Goal: Task Accomplishment & Management: Complete application form

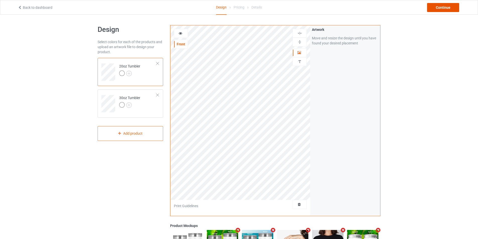
click at [439, 11] on div "Continue" at bounding box center [443, 7] width 32 height 9
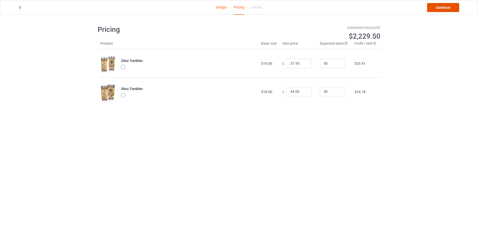
click at [437, 8] on link "Continue" at bounding box center [443, 7] width 32 height 9
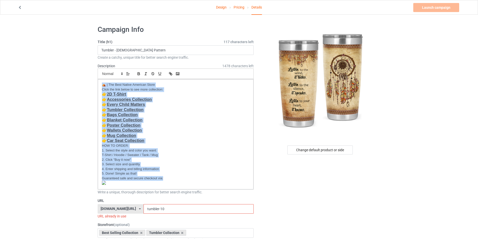
drag, startPoint x: 104, startPoint y: 85, endPoint x: 246, endPoint y: 192, distance: 177.9
click at [246, 194] on div "Description 1478 characters left Small Normal Large Big Huge ⛺ | The Best Nativ…" at bounding box center [176, 128] width 156 height 131
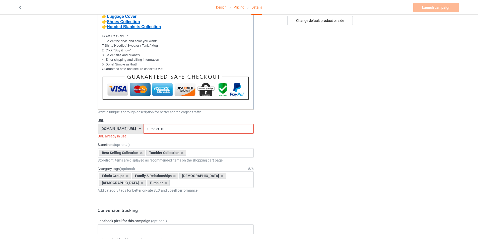
scroll to position [137, 0]
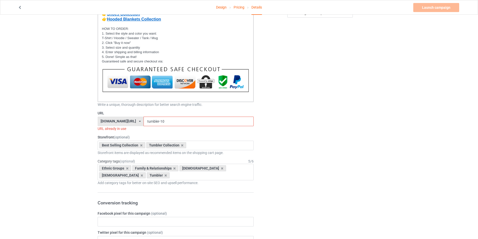
drag, startPoint x: 167, startPoint y: 121, endPoint x: 158, endPoint y: 123, distance: 8.7
click at [158, 123] on input "tumbler-10" at bounding box center [199, 122] width 110 height 10
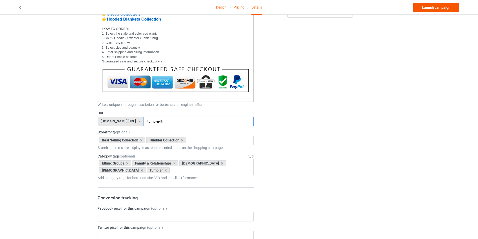
type input "tumbler-lti"
click at [430, 9] on link "Launch campaign" at bounding box center [436, 7] width 46 height 9
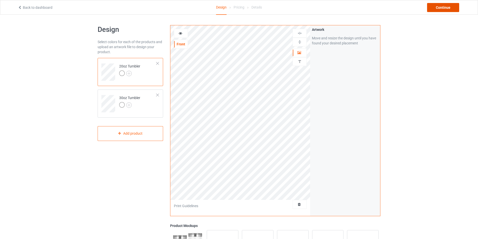
click at [441, 7] on div "Continue" at bounding box center [443, 7] width 32 height 9
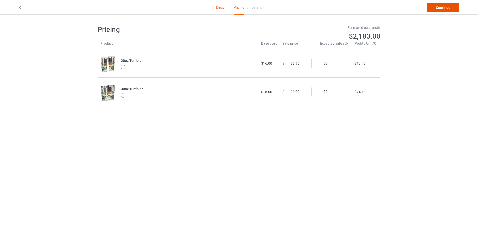
click at [445, 8] on link "Continue" at bounding box center [443, 7] width 32 height 9
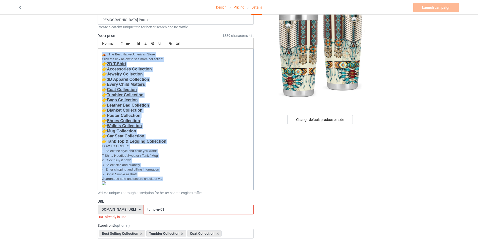
drag, startPoint x: 101, startPoint y: 83, endPoint x: 216, endPoint y: 229, distance: 185.3
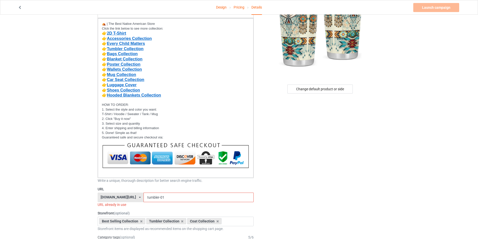
drag, startPoint x: 164, startPoint y: 198, endPoint x: 159, endPoint y: 198, distance: 4.5
click at [159, 198] on input "tumbler-01" at bounding box center [199, 198] width 110 height 10
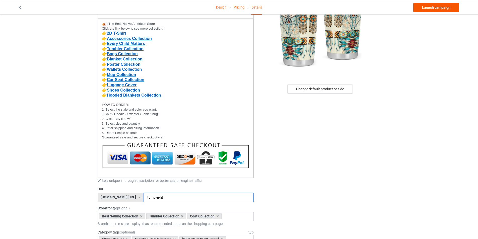
type input "tumbler-lit"
click at [440, 9] on link "Launch campaign" at bounding box center [436, 7] width 46 height 9
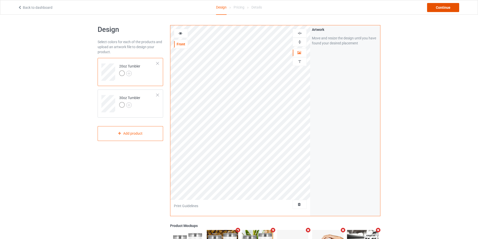
click at [450, 8] on div "Continue" at bounding box center [443, 7] width 32 height 9
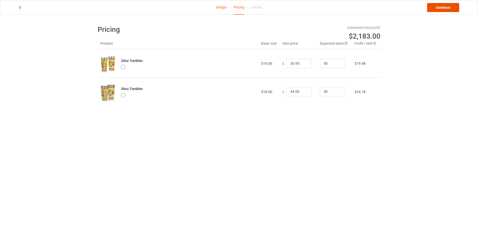
click at [452, 9] on link "Continue" at bounding box center [443, 7] width 32 height 9
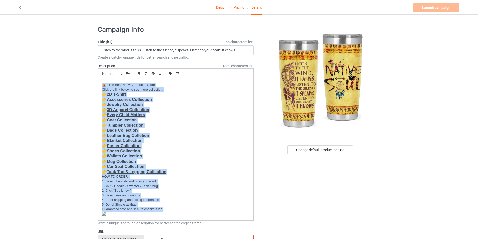
drag, startPoint x: 102, startPoint y: 84, endPoint x: 218, endPoint y: 216, distance: 176.2
click at [219, 221] on div "Description 1339 characters left Small Normal Large Big Huge ⛺ | The Best Nativ…" at bounding box center [176, 144] width 156 height 162
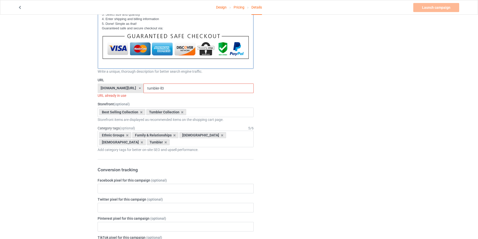
scroll to position [173, 0]
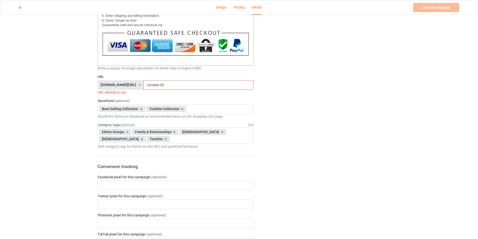
drag, startPoint x: 167, startPoint y: 86, endPoint x: 161, endPoint y: 87, distance: 6.4
click at [161, 87] on input "tumbler-ll3" at bounding box center [199, 85] width 110 height 10
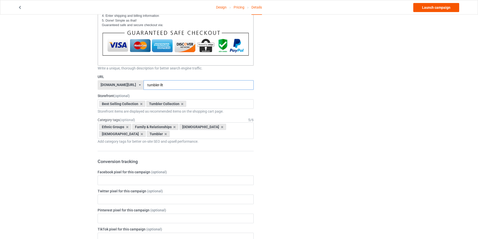
type input "tumbler-llt"
click at [434, 9] on link "Launch campaign" at bounding box center [436, 7] width 46 height 9
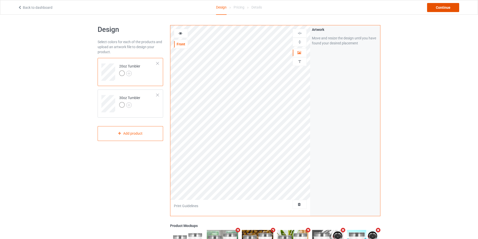
click at [445, 7] on div "Continue" at bounding box center [443, 7] width 32 height 9
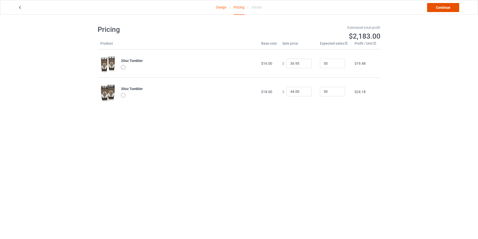
click at [444, 5] on link "Continue" at bounding box center [443, 7] width 32 height 9
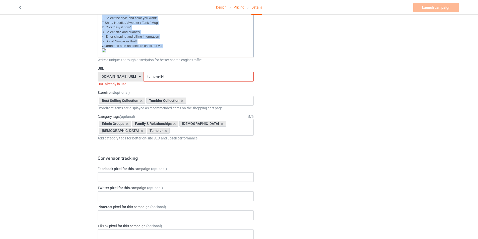
drag, startPoint x: 104, startPoint y: 85, endPoint x: 232, endPoint y: 182, distance: 161.2
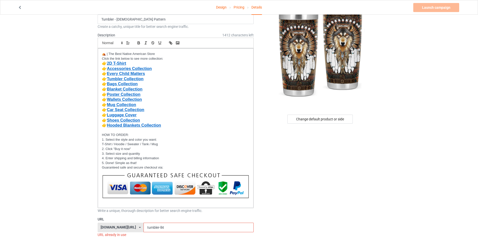
drag, startPoint x: 167, startPoint y: 228, endPoint x: 161, endPoint y: 229, distance: 5.8
click at [161, 229] on input "tumbler-ll4" at bounding box center [199, 228] width 110 height 10
type input "tumbler-llk"
click at [439, 5] on link "Launch campaign" at bounding box center [436, 7] width 46 height 9
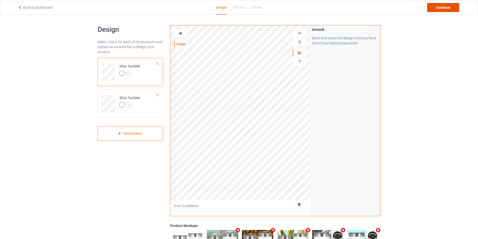
click at [444, 10] on div "Continue" at bounding box center [443, 7] width 32 height 9
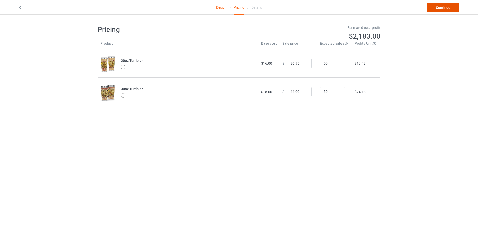
click at [439, 8] on link "Continue" at bounding box center [443, 7] width 32 height 9
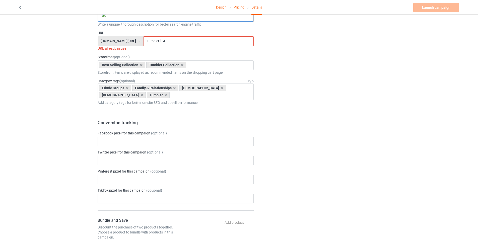
drag, startPoint x: 101, startPoint y: 84, endPoint x: 243, endPoint y: 218, distance: 194.7
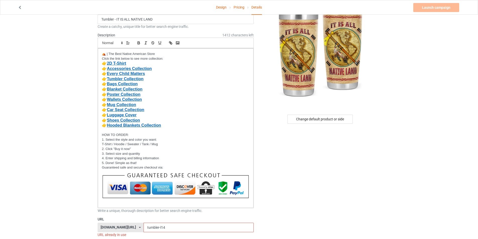
drag, startPoint x: 165, startPoint y: 227, endPoint x: 160, endPoint y: 228, distance: 4.8
click at [160, 228] on input "tumbler-l14" at bounding box center [199, 228] width 110 height 10
type input "tumbler-ll14"
click at [438, 7] on link "Launch campaign" at bounding box center [436, 7] width 46 height 9
